Goal: Information Seeking & Learning: Learn about a topic

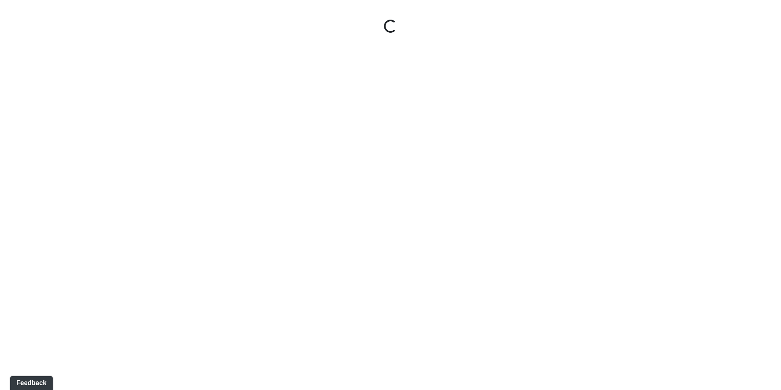
select select "8bLE6egLK5qv6VxyWxgjjc"
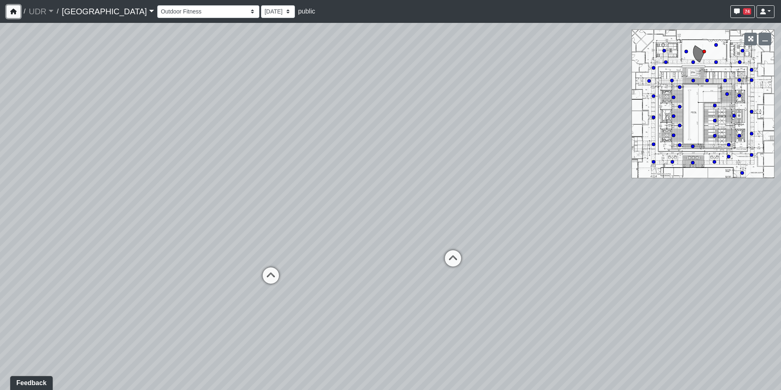
click at [11, 13] on icon "button" at bounding box center [13, 12] width 7 height 6
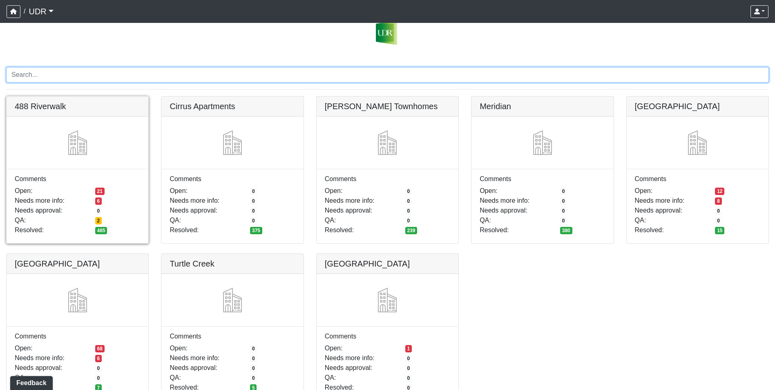
scroll to position [45, 0]
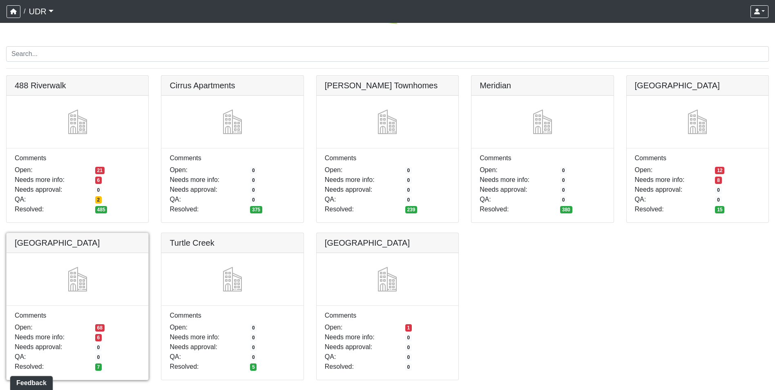
click at [87, 233] on link at bounding box center [78, 233] width 142 height 0
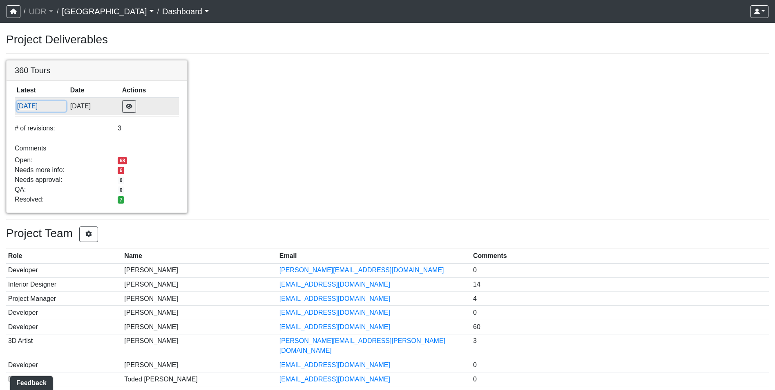
click at [31, 104] on button "[DATE]" at bounding box center [41, 106] width 49 height 11
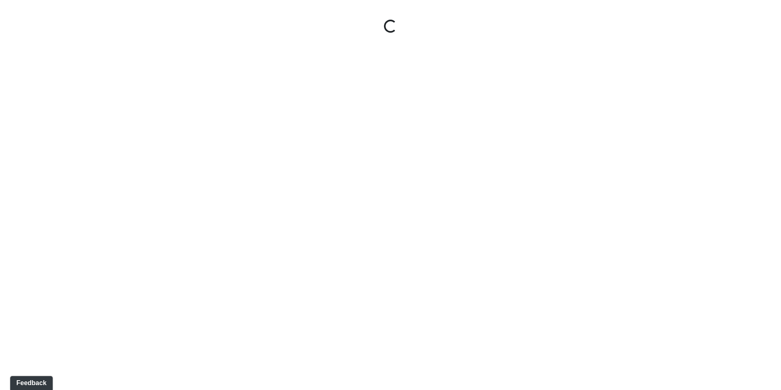
select select "ue6yHihGzY4QA5F94Xb57W"
